Goal: Task Accomplishment & Management: Complete application form

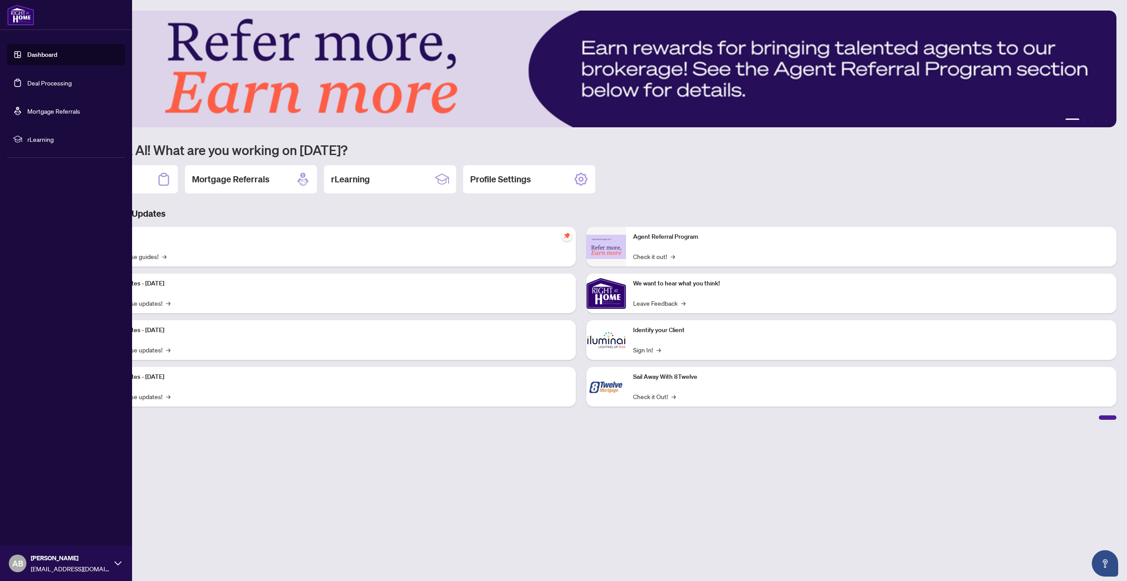
click at [56, 53] on link "Dashboard" at bounding box center [42, 55] width 30 height 8
click at [39, 55] on link "Dashboard" at bounding box center [42, 55] width 30 height 8
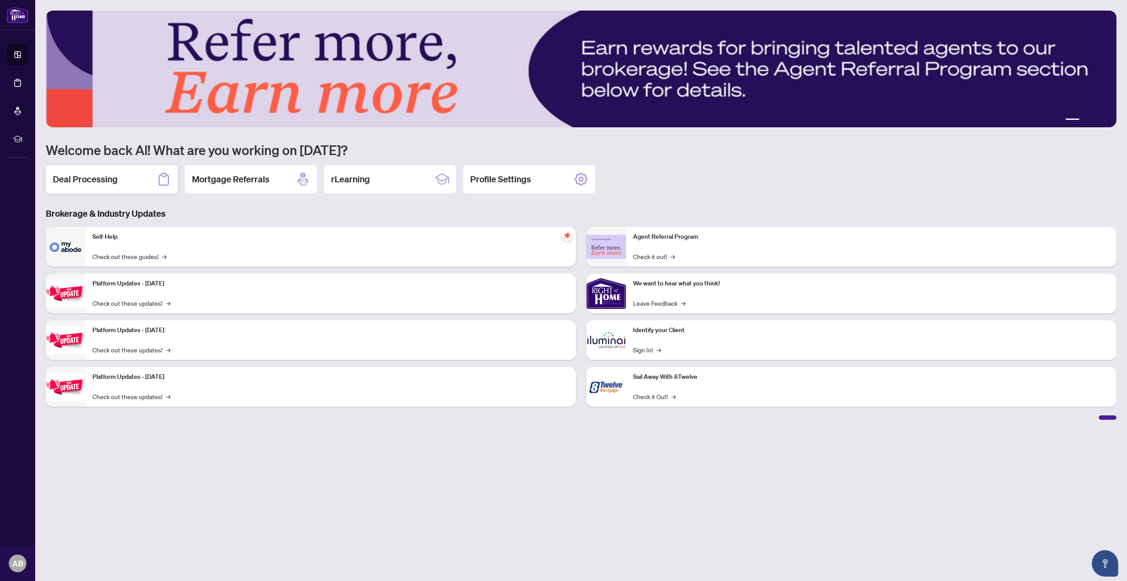
click at [103, 180] on h2 "Deal Processing" at bounding box center [85, 179] width 65 height 12
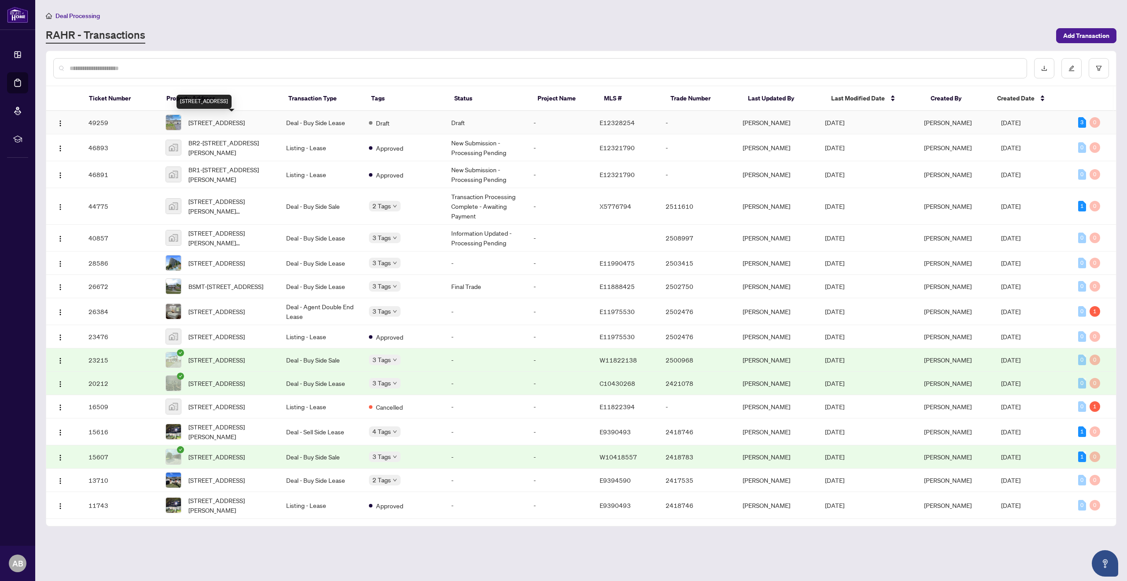
click at [230, 122] on span "[STREET_ADDRESS]" at bounding box center [216, 123] width 56 height 10
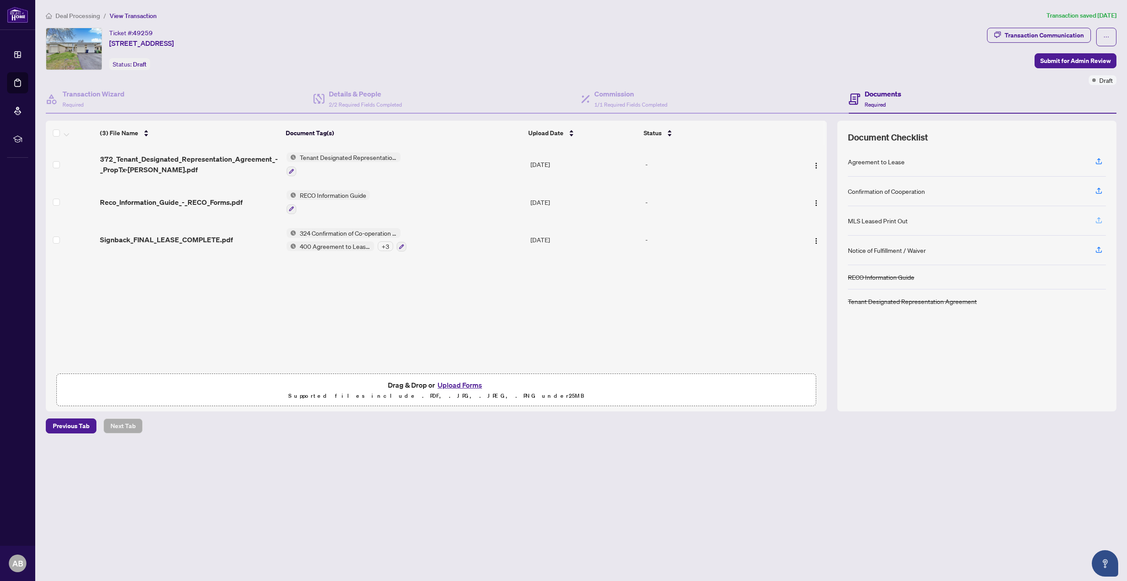
click at [1101, 216] on icon "button" at bounding box center [1099, 220] width 8 height 8
click at [1099, 217] on icon "button" at bounding box center [1099, 219] width 4 height 4
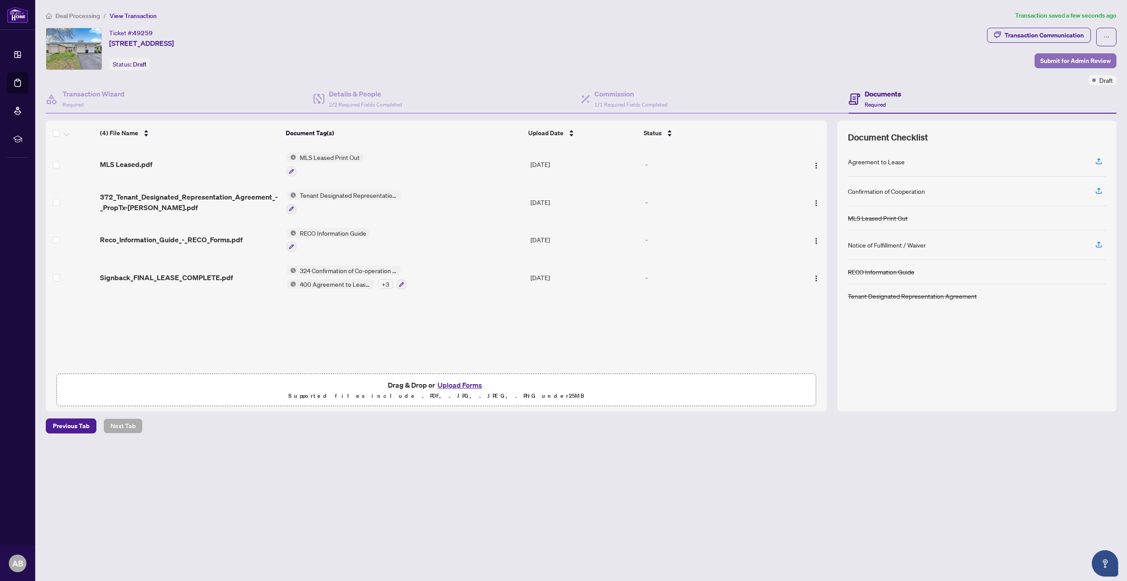
click at [1066, 58] on span "Submit for Admin Review" at bounding box center [1076, 61] width 70 height 14
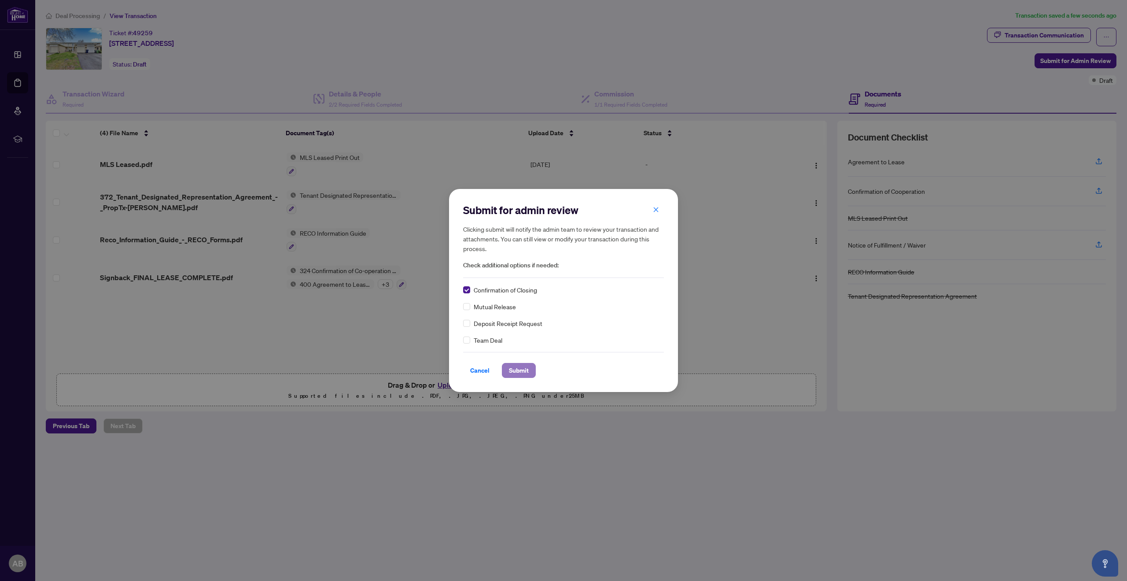
click at [518, 371] on span "Submit" at bounding box center [519, 370] width 20 height 14
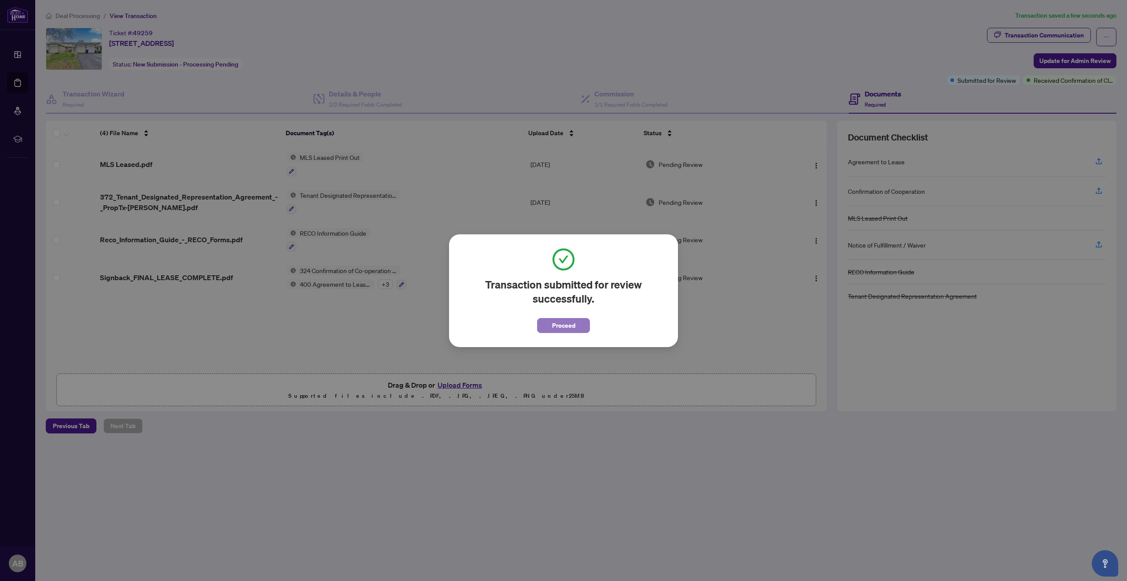
click at [571, 325] on span "Proceed" at bounding box center [563, 325] width 23 height 14
